Goal: Transaction & Acquisition: Obtain resource

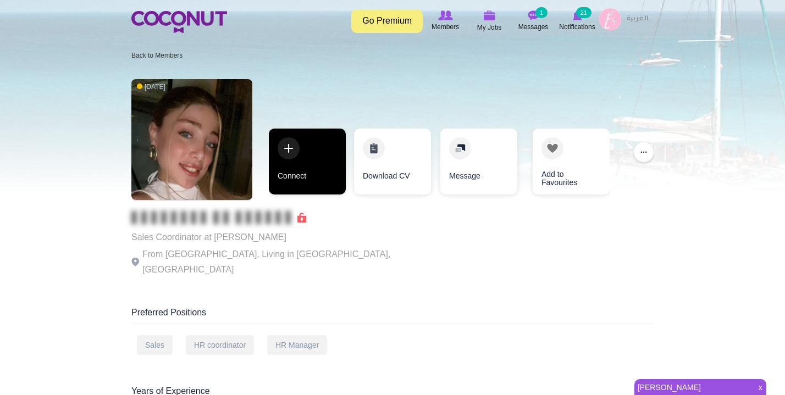
click at [301, 156] on link "Connect" at bounding box center [307, 162] width 77 height 66
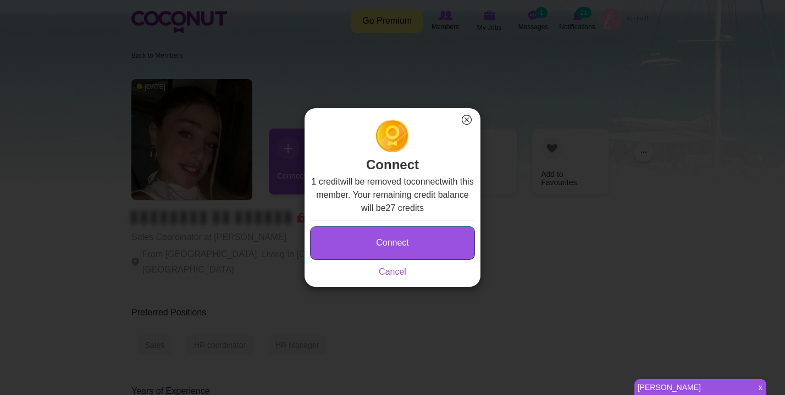
click at [395, 234] on button "Connect" at bounding box center [392, 243] width 165 height 34
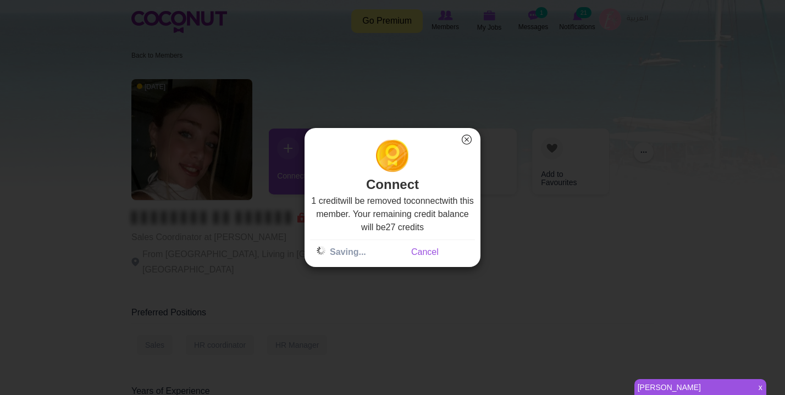
click at [668, 386] on link "[PERSON_NAME]" at bounding box center [693, 387] width 118 height 15
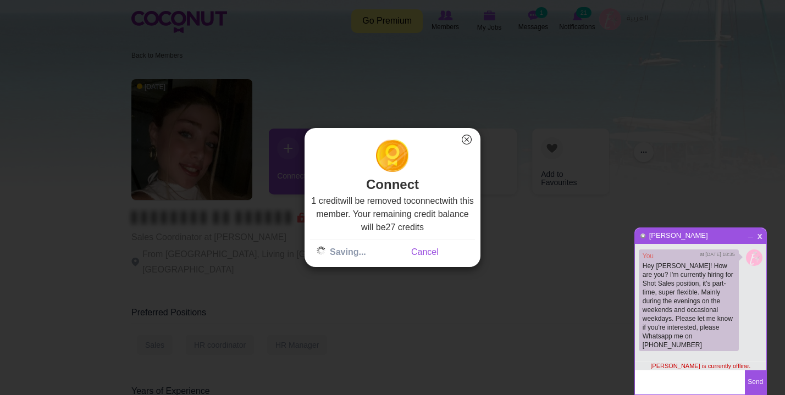
click at [759, 239] on span "x" at bounding box center [759, 235] width 9 height 8
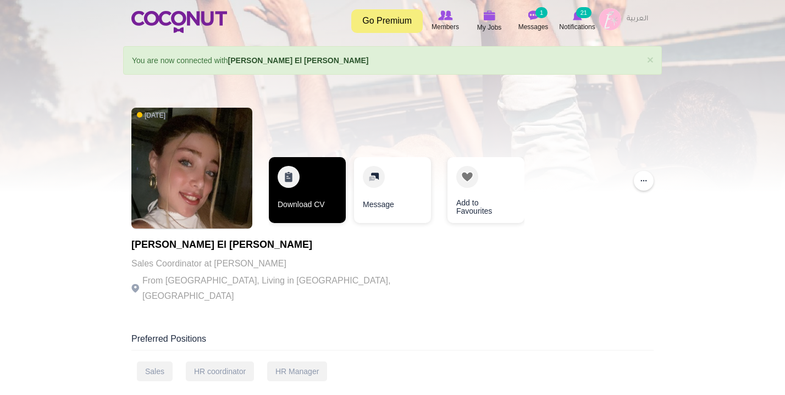
click at [299, 200] on link "Download CV" at bounding box center [307, 190] width 77 height 66
click at [288, 179] on link "Download CV" at bounding box center [307, 190] width 77 height 66
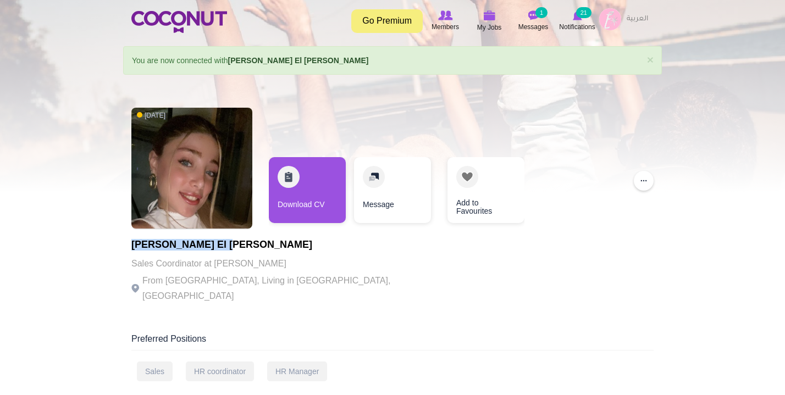
drag, startPoint x: 221, startPoint y: 245, endPoint x: 131, endPoint y: 249, distance: 90.2
click at [131, 249] on h1 "Rachelle El Khoury" at bounding box center [282, 245] width 302 height 11
copy h1 "Rachelle El Khoury"
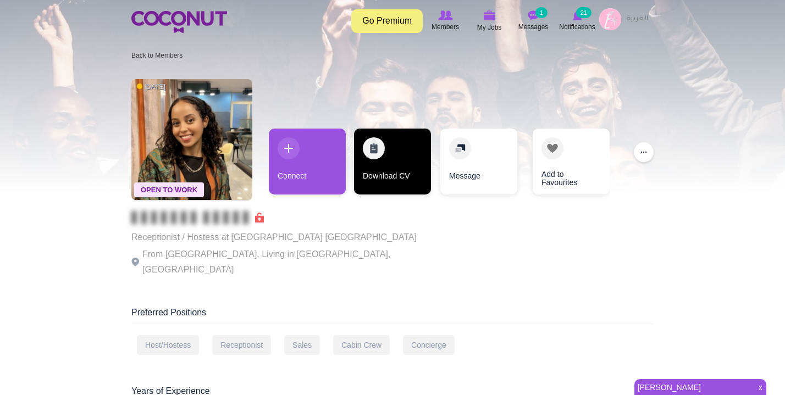
click at [367, 147] on link "Download CV" at bounding box center [392, 162] width 77 height 66
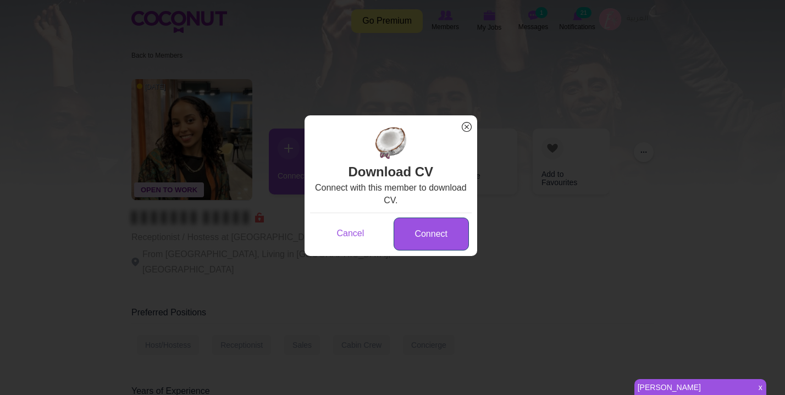
click at [435, 242] on link "Connect" at bounding box center [430, 235] width 75 height 34
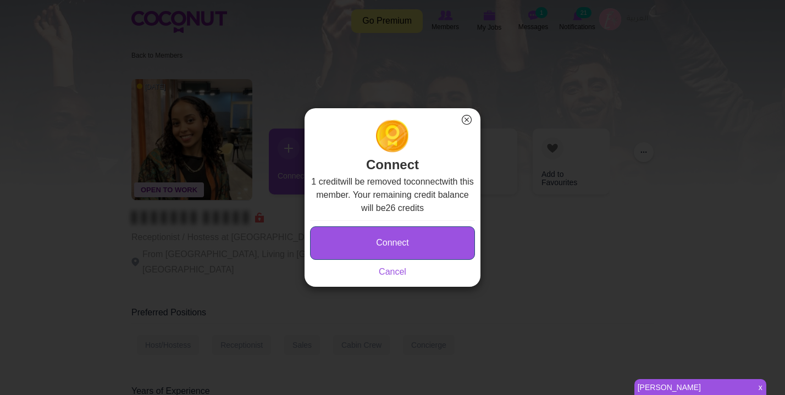
click at [422, 252] on button "Connect" at bounding box center [392, 243] width 165 height 34
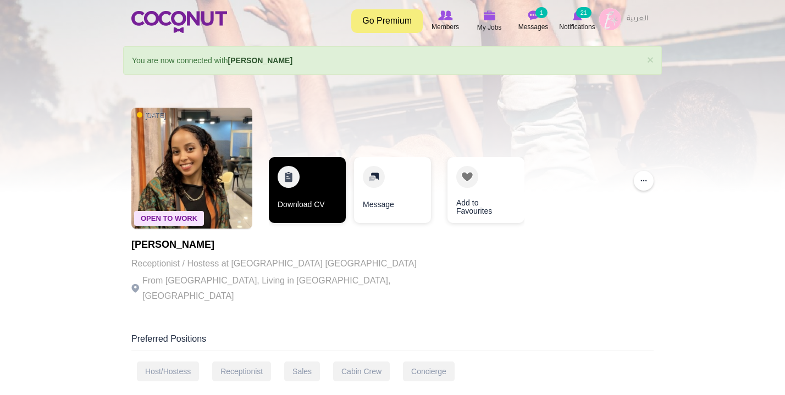
click at [294, 176] on link "Download CV" at bounding box center [307, 190] width 77 height 66
click at [295, 176] on link "Download CV" at bounding box center [307, 190] width 77 height 66
